Goal: Information Seeking & Learning: Understand process/instructions

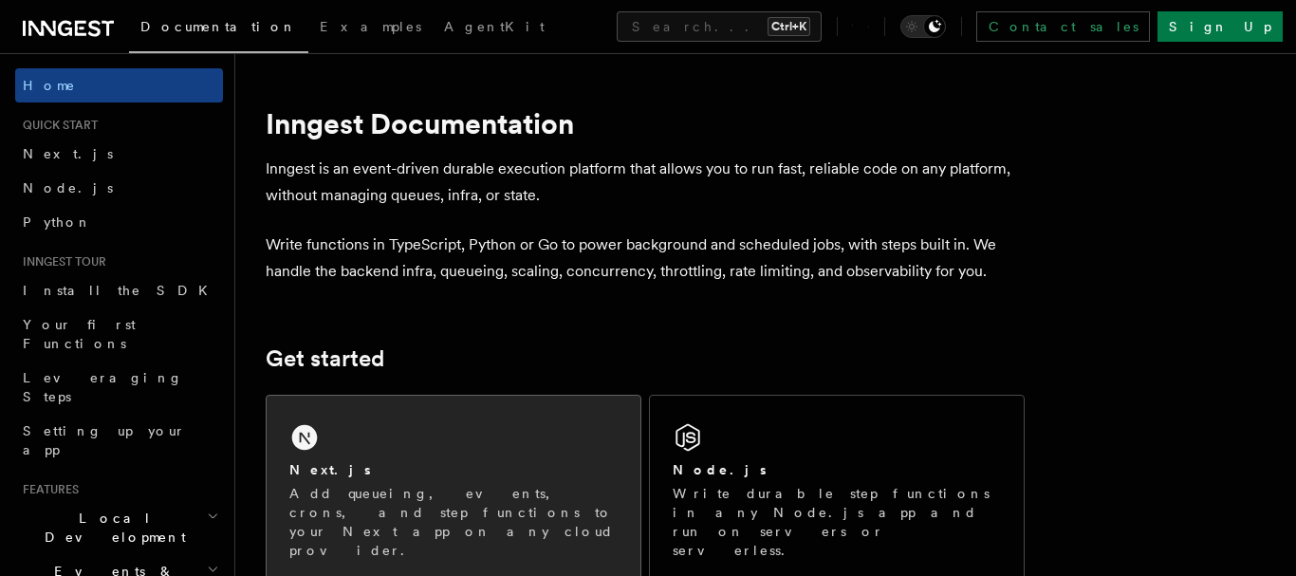
click at [358, 412] on div "Next.js Add queueing, events, crons, and step functions to your Next app on any…" at bounding box center [454, 489] width 374 height 187
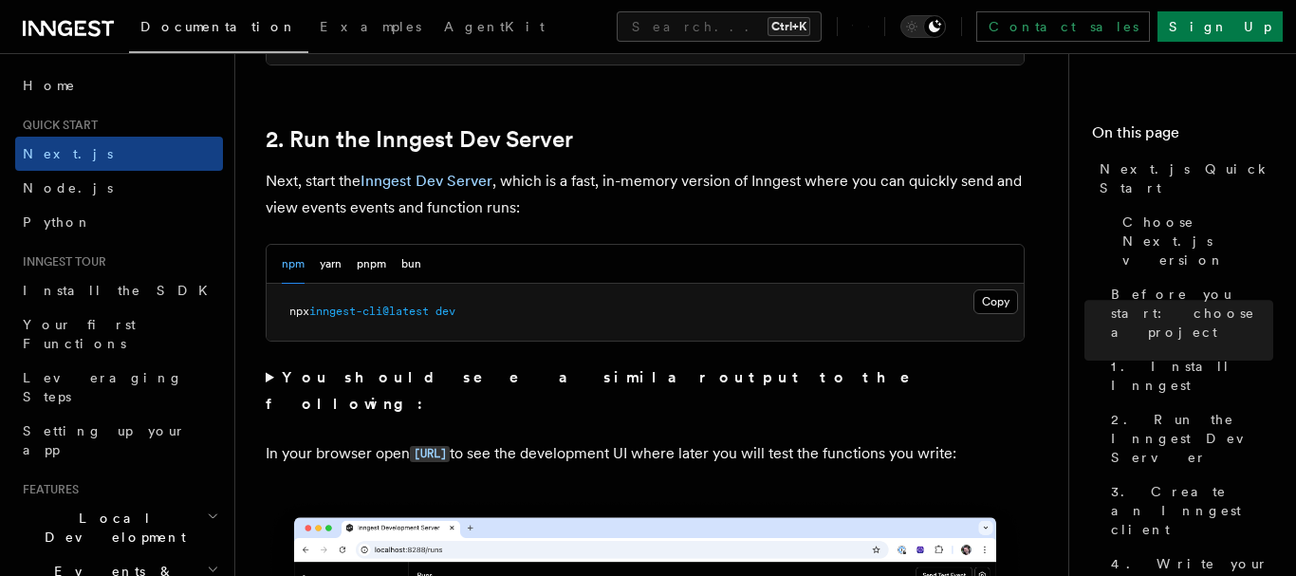
scroll to position [1270, 0]
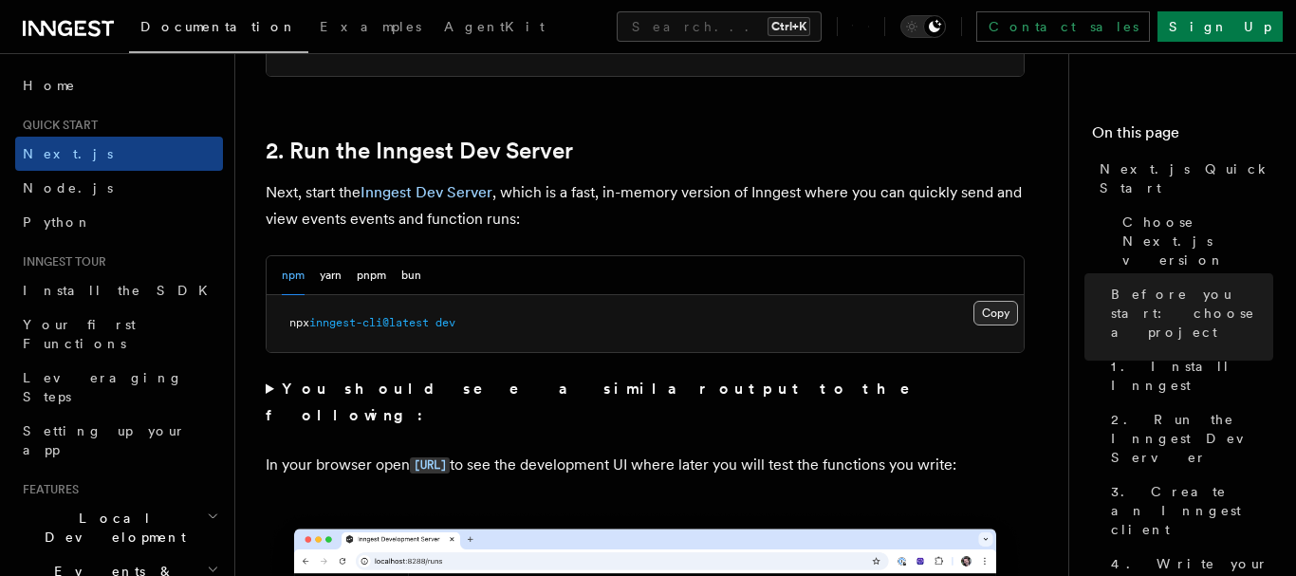
click at [991, 306] on button "Copy Copied" at bounding box center [995, 313] width 45 height 25
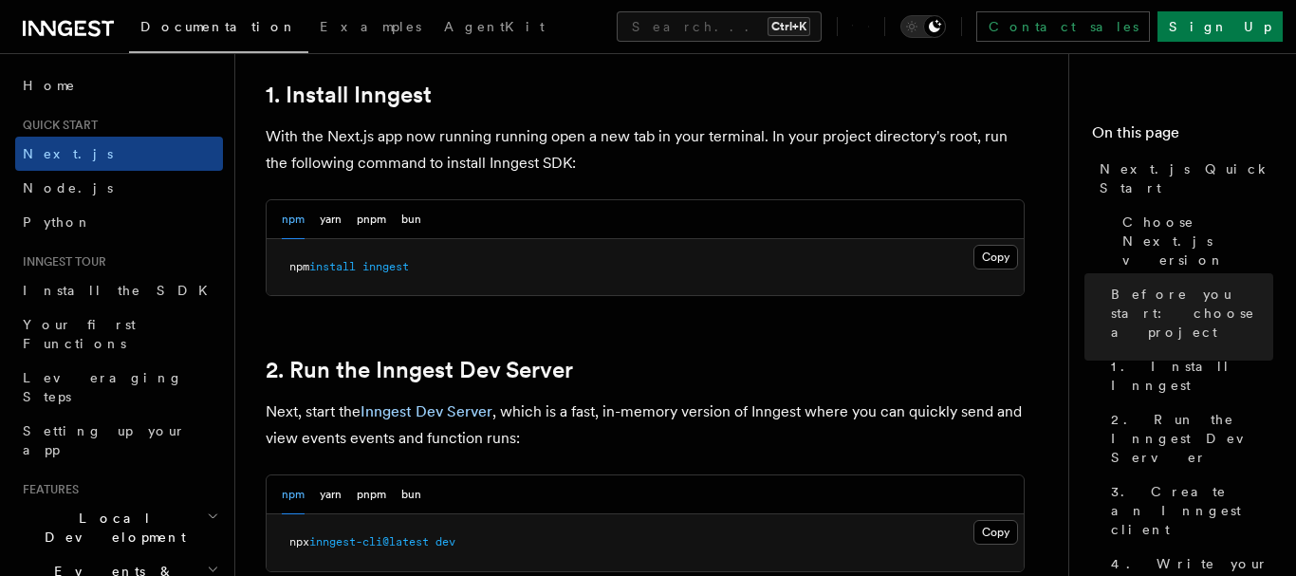
click at [1004, 248] on button "Copy Copied" at bounding box center [995, 257] width 45 height 25
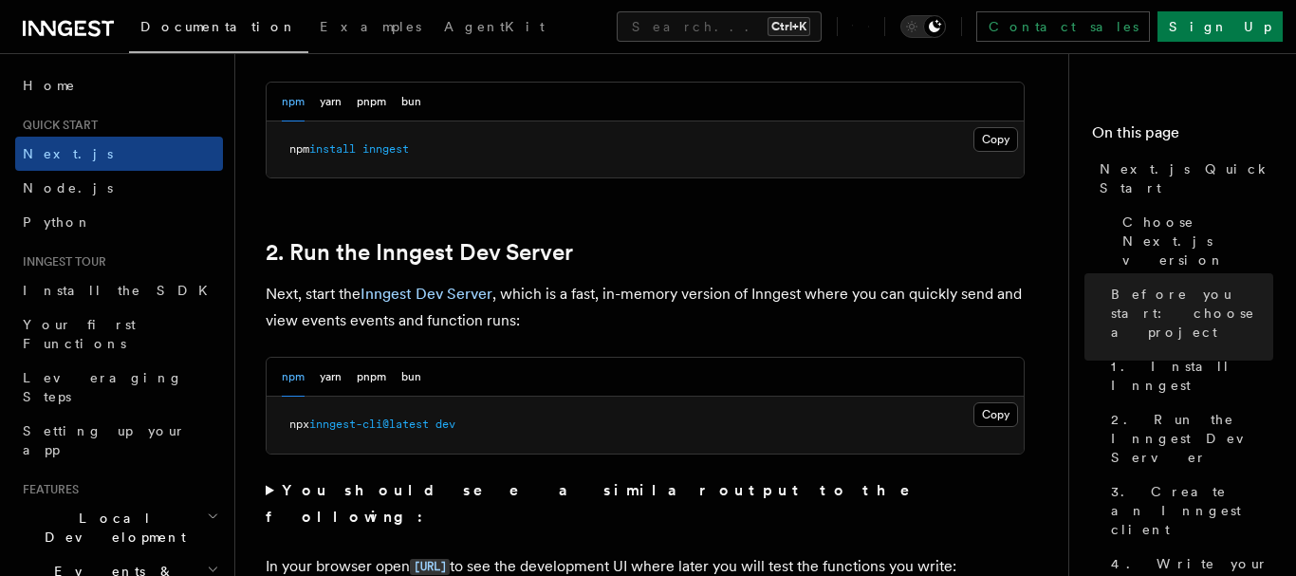
click at [781, 241] on h2 "2. Run the Inngest Dev Server" at bounding box center [645, 252] width 759 height 27
